Goal: Task Accomplishment & Management: Use online tool/utility

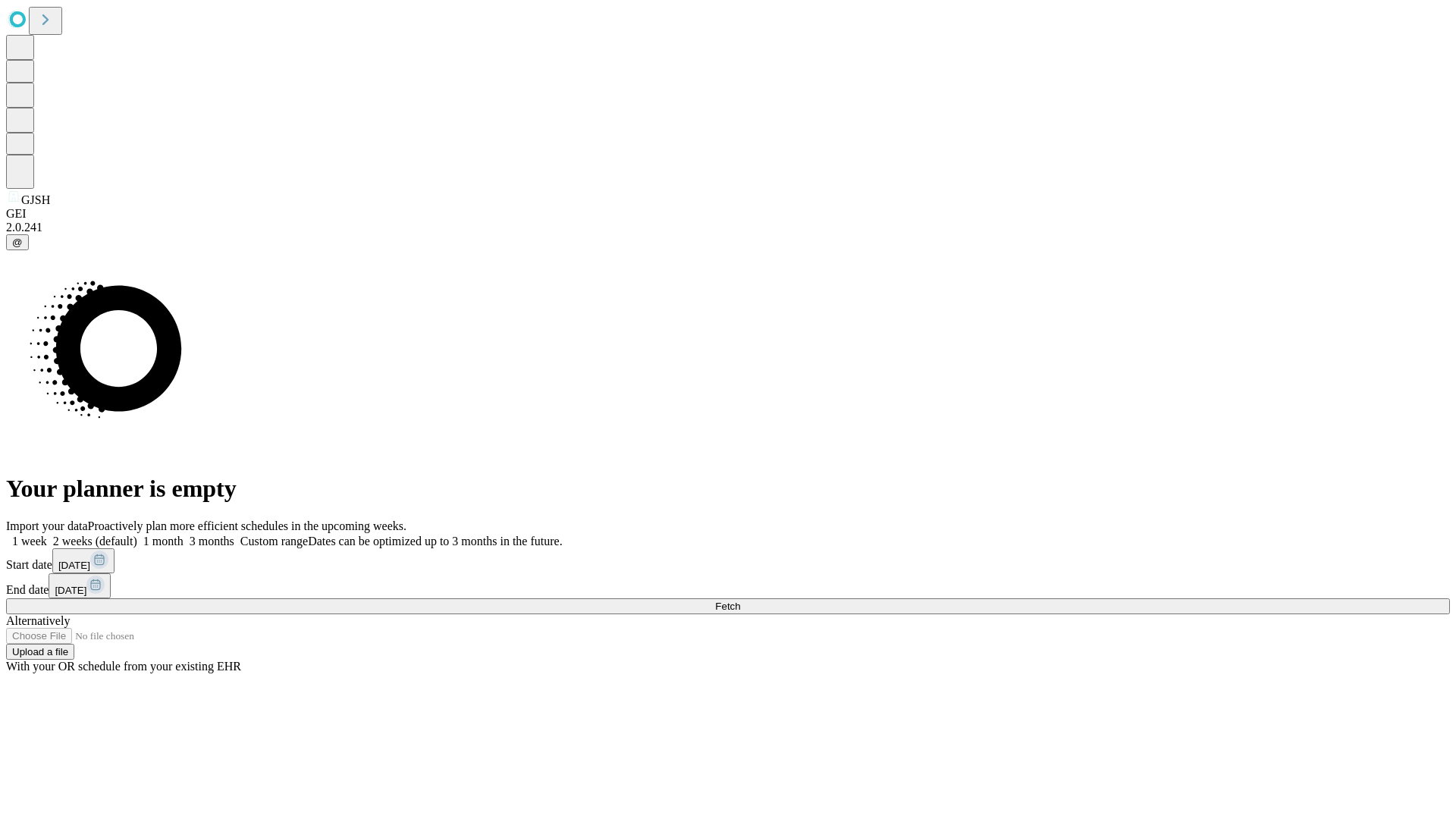
click at [740, 601] on span "Fetch" at bounding box center [727, 607] width 25 height 12
